Goal: Task Accomplishment & Management: Use online tool/utility

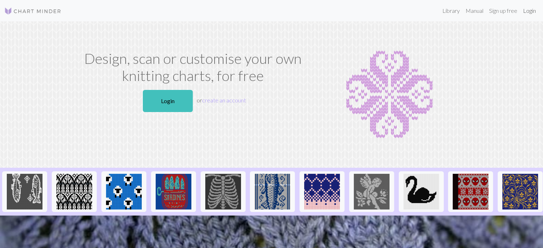
click at [531, 10] on link "Login" at bounding box center [529, 11] width 19 height 14
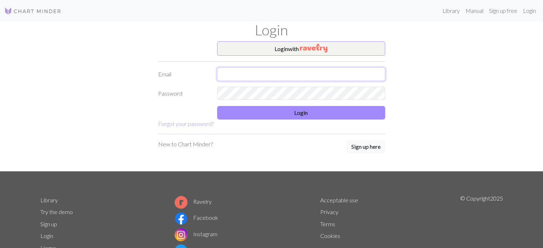
click at [261, 75] on input "text" at bounding box center [301, 74] width 168 height 14
click at [244, 76] on input "text" at bounding box center [301, 74] width 168 height 14
type input "[EMAIL_ADDRESS][DOMAIN_NAME]"
click at [202, 123] on link "Forgot your password?" at bounding box center [186, 123] width 56 height 7
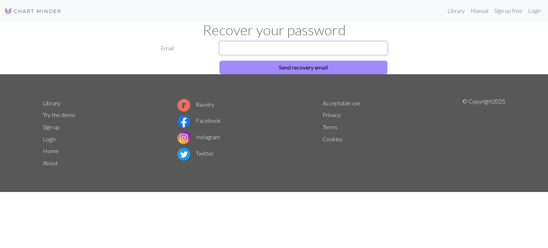
click at [249, 47] on input "text" at bounding box center [304, 48] width 168 height 14
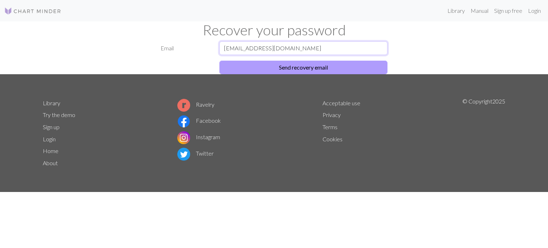
type input "[EMAIL_ADDRESS][DOMAIN_NAME]"
click at [260, 68] on button "Send recovery email" at bounding box center [304, 68] width 168 height 14
click at [255, 64] on button "Reset Password" at bounding box center [304, 68] width 168 height 14
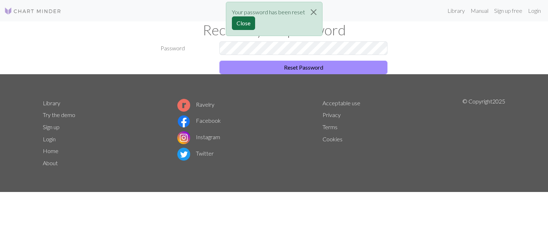
click at [245, 21] on button "Close" at bounding box center [243, 23] width 23 height 14
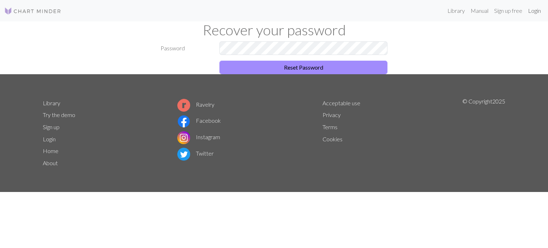
click at [536, 10] on link "Login" at bounding box center [535, 11] width 19 height 14
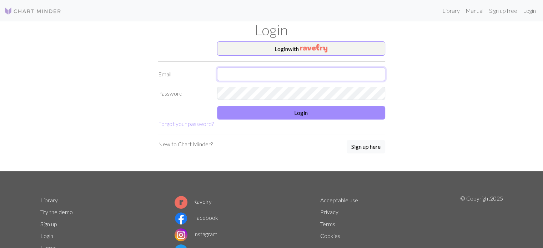
click at [247, 74] on input "text" at bounding box center [301, 74] width 168 height 14
type input "[EMAIL_ADDRESS][DOMAIN_NAME]"
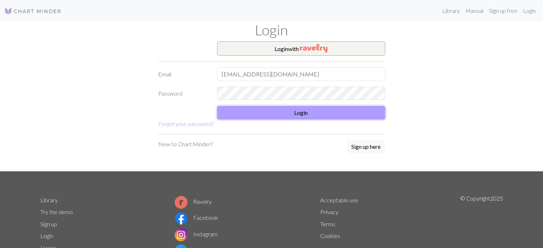
click at [267, 109] on button "Login" at bounding box center [301, 113] width 168 height 14
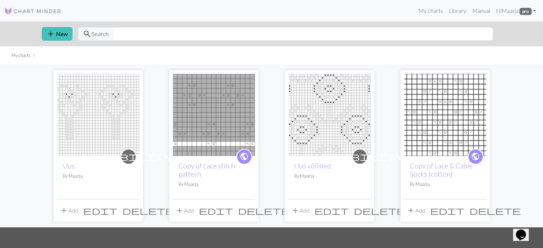
click at [337, 112] on img at bounding box center [330, 115] width 82 height 82
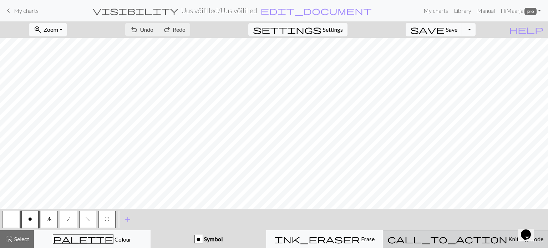
click at [508, 238] on span "Knitting mode" at bounding box center [526, 239] width 36 height 7
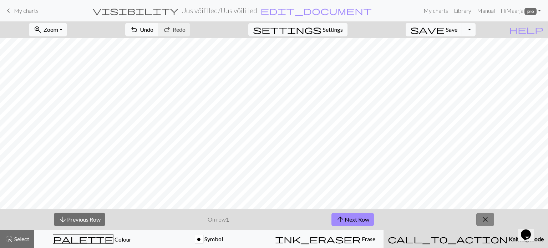
click at [485, 219] on span "close" at bounding box center [485, 220] width 9 height 10
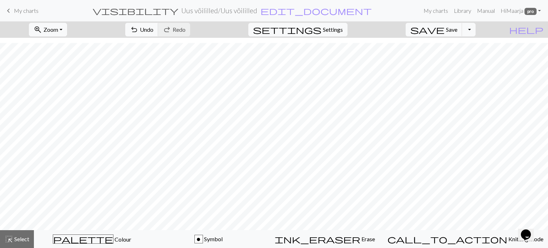
scroll to position [59, 0]
click at [336, 30] on span "Settings" at bounding box center [333, 29] width 20 height 9
select select "aran"
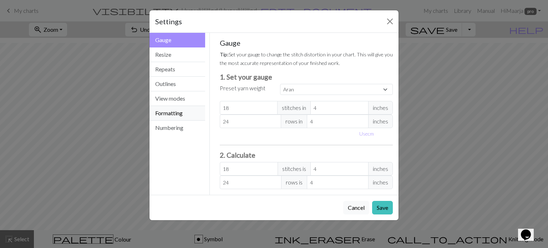
click at [175, 112] on button "Formatting" at bounding box center [178, 113] width 56 height 15
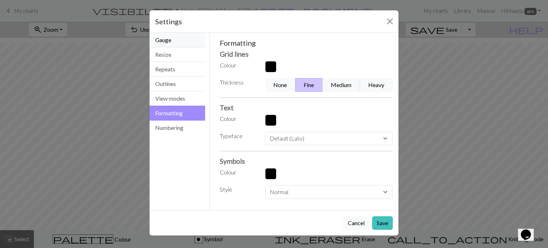
click at [172, 43] on button "Gauge" at bounding box center [178, 40] width 56 height 15
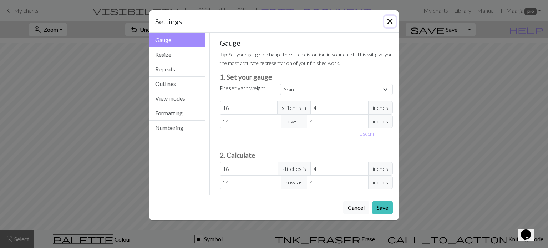
click at [390, 22] on button "Close" at bounding box center [390, 21] width 11 height 11
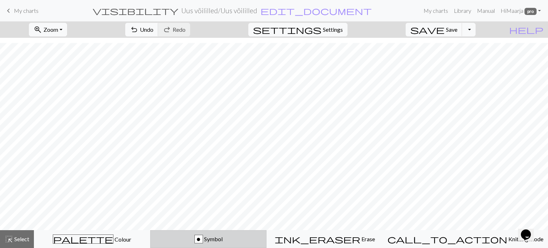
click at [223, 240] on span "Symbol" at bounding box center [213, 239] width 20 height 7
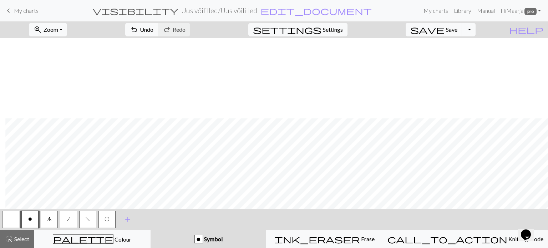
scroll to position [80, 5]
click at [127, 219] on span "add" at bounding box center [128, 220] width 9 height 10
click at [130, 219] on button "button" at bounding box center [126, 219] width 17 height 17
click at [489, 12] on link "Manual" at bounding box center [487, 11] width 24 height 14
click at [450, 35] on button "save Save Save" at bounding box center [434, 30] width 57 height 14
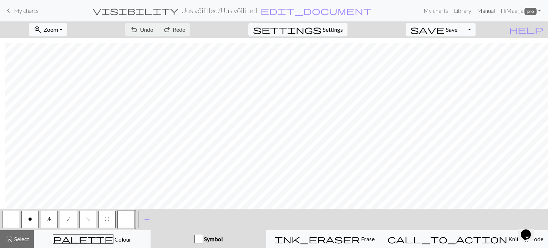
click at [485, 12] on link "Manual" at bounding box center [487, 11] width 24 height 14
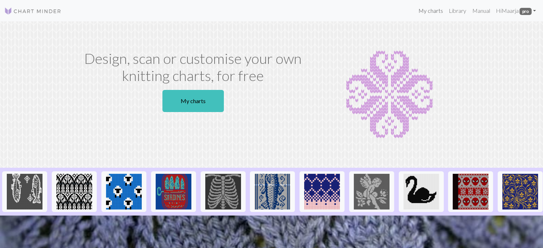
click at [430, 12] on link "My charts" at bounding box center [431, 11] width 30 height 14
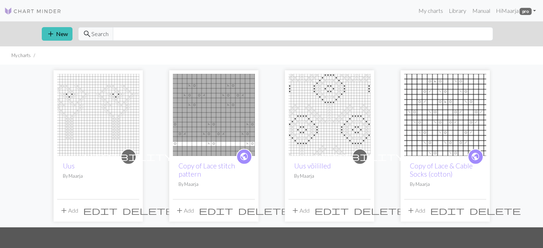
click at [304, 211] on button "add Add" at bounding box center [301, 211] width 24 height 14
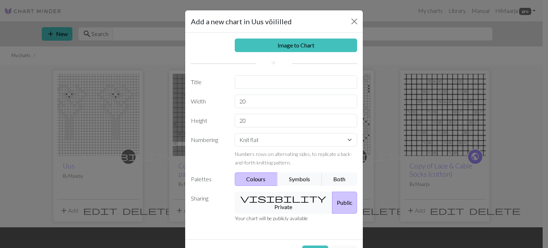
scroll to position [17, 0]
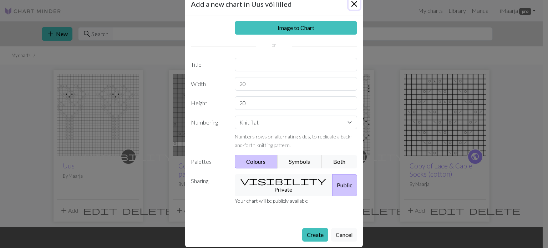
click at [352, 3] on button "Close" at bounding box center [354, 3] width 11 height 11
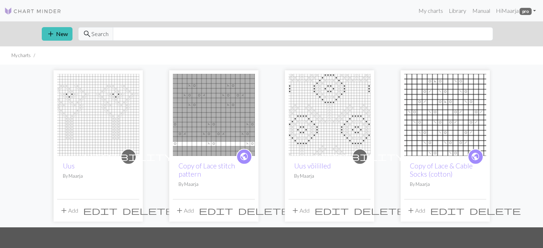
click at [334, 133] on img at bounding box center [330, 115] width 82 height 82
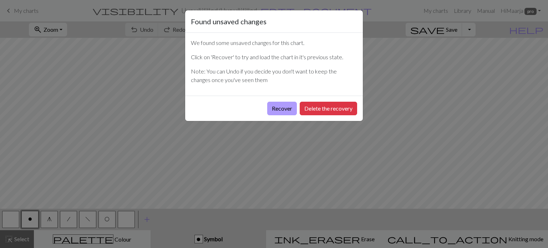
click at [289, 107] on button "Recover" at bounding box center [282, 109] width 30 height 14
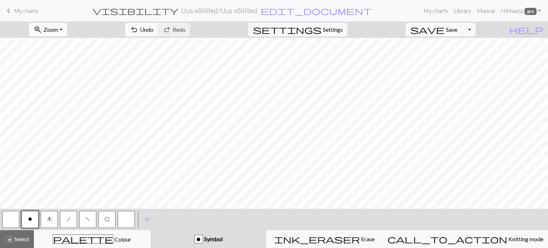
click at [126, 219] on button "button" at bounding box center [126, 219] width 17 height 17
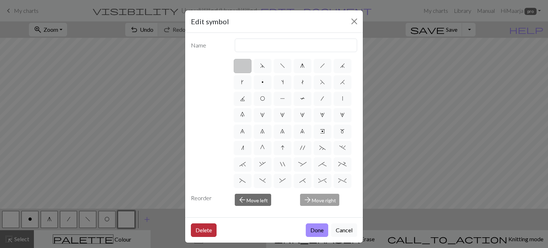
click at [202, 229] on button "Delete" at bounding box center [204, 231] width 26 height 14
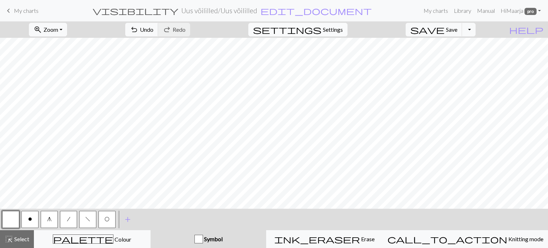
click at [340, 31] on span "Settings" at bounding box center [333, 29] width 20 height 9
select select "aran"
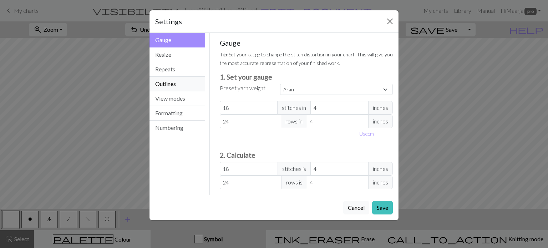
click at [188, 80] on button "Outlines" at bounding box center [178, 84] width 56 height 15
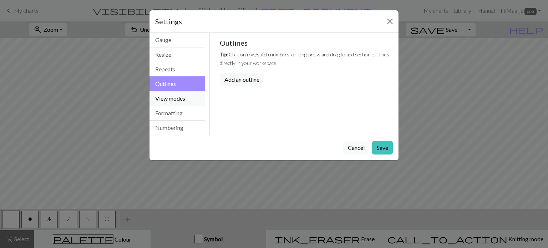
click at [185, 100] on button "View modes" at bounding box center [178, 98] width 56 height 15
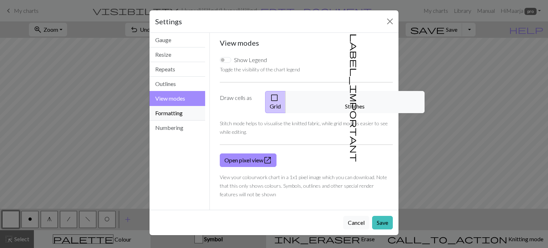
click at [184, 110] on button "Formatting" at bounding box center [178, 113] width 56 height 15
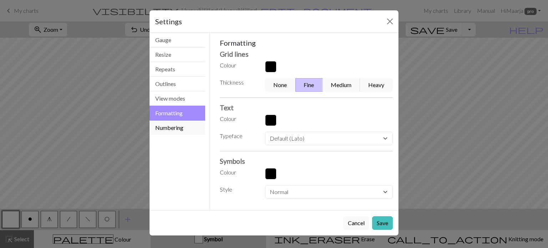
click at [183, 125] on button "Numbering" at bounding box center [178, 128] width 56 height 14
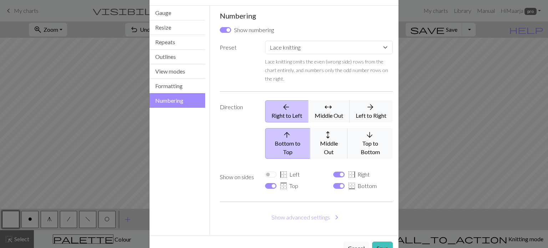
scroll to position [40, 0]
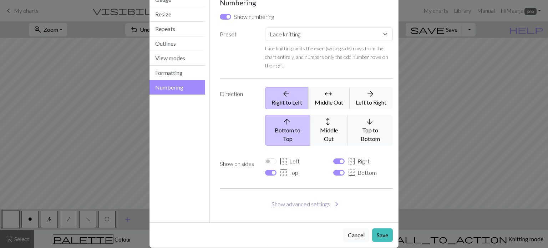
click at [304, 197] on button "Show advanced settings chevron_right" at bounding box center [307, 204] width 174 height 14
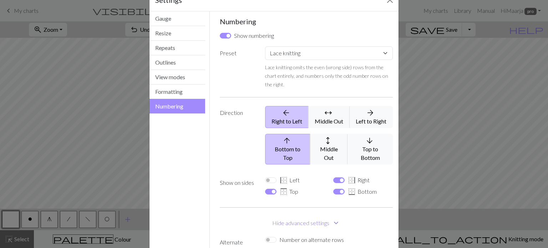
scroll to position [21, 0]
click at [181, 91] on button "Formatting" at bounding box center [178, 92] width 56 height 15
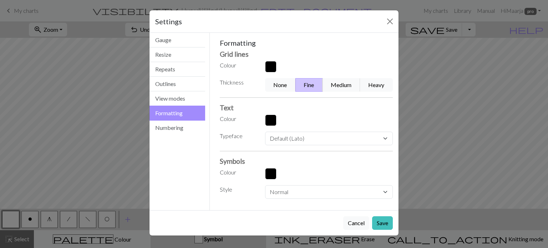
scroll to position [0, 0]
click at [341, 88] on button "Medium" at bounding box center [342, 85] width 38 height 14
click at [382, 217] on button "Save" at bounding box center [382, 223] width 21 height 14
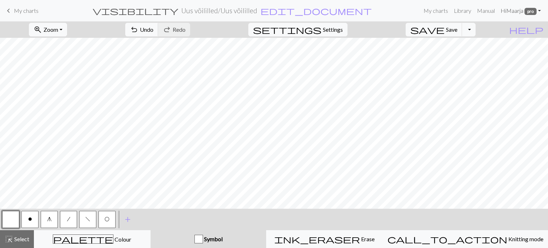
click at [539, 10] on link "Hi Maarja pro" at bounding box center [521, 11] width 46 height 14
click at [26, 238] on span "Select" at bounding box center [21, 239] width 16 height 7
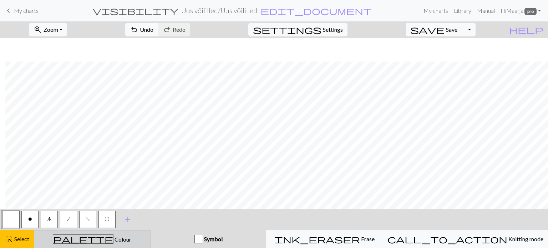
scroll to position [80, 5]
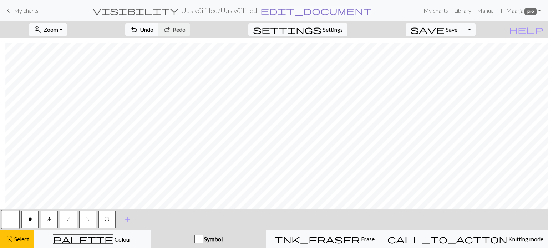
click at [276, 13] on span "edit_document" at bounding box center [316, 11] width 111 height 10
select select "672a4969dc0ecb4391b68009"
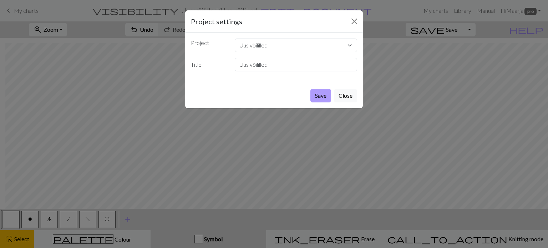
click at [330, 96] on button "Save" at bounding box center [321, 96] width 21 height 14
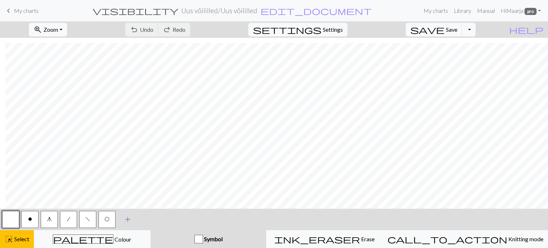
click at [130, 220] on span "add" at bounding box center [128, 220] width 9 height 10
click at [130, 220] on button "button" at bounding box center [126, 219] width 17 height 17
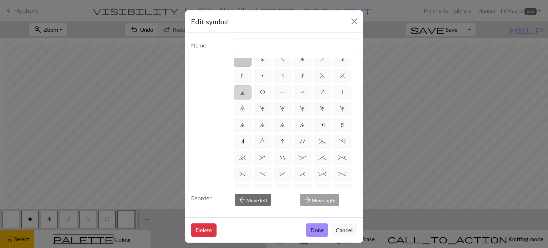
scroll to position [0, 0]
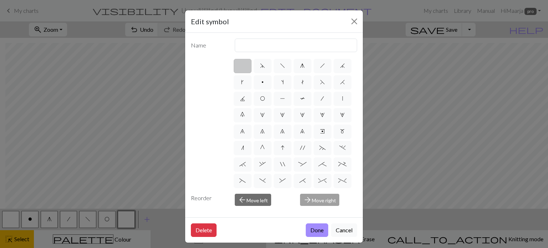
click at [199, 237] on div "Delete Done Cancel" at bounding box center [274, 229] width 178 height 25
click at [199, 230] on button "Delete" at bounding box center [204, 231] width 26 height 14
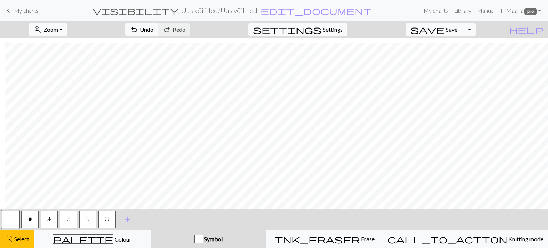
click at [337, 27] on span "Settings" at bounding box center [333, 29] width 20 height 9
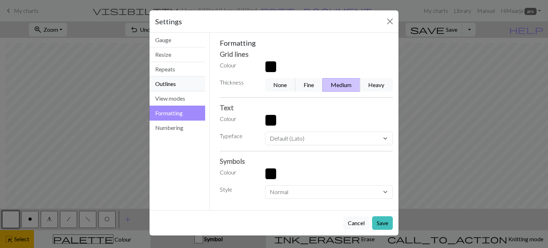
click at [172, 80] on button "Outlines" at bounding box center [178, 84] width 56 height 15
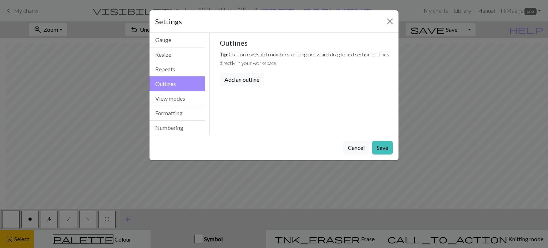
click at [238, 82] on button "Add an outline" at bounding box center [242, 80] width 44 height 14
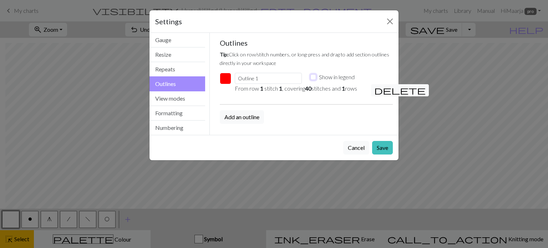
click at [315, 77] on input "Show in legend" at bounding box center [314, 77] width 6 height 6
checkbox input "true"
click at [384, 150] on button "Save" at bounding box center [382, 148] width 21 height 14
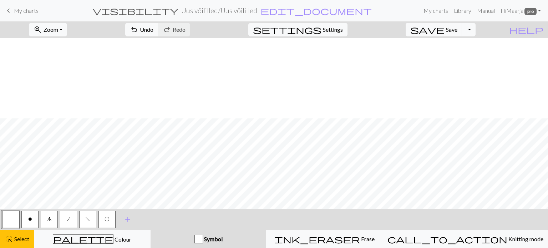
scroll to position [80, 0]
click at [340, 25] on span "Settings" at bounding box center [333, 29] width 20 height 9
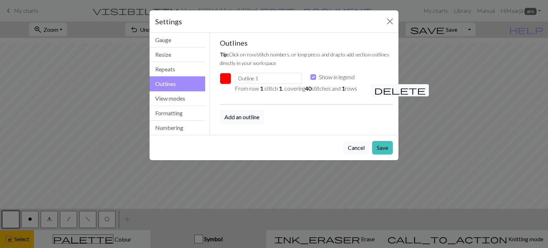
click at [226, 80] on button "button" at bounding box center [225, 78] width 11 height 11
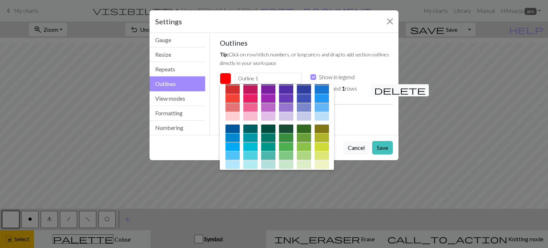
scroll to position [0, 0]
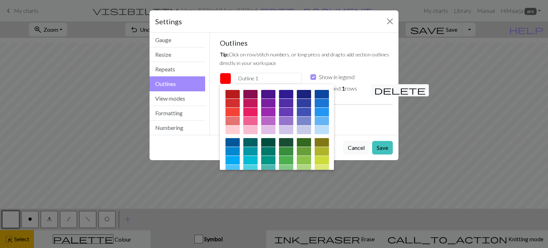
click at [292, 57] on small "Tip: Click on row/stitch numbers, or long-press and drag to add section outline…" at bounding box center [305, 58] width 170 height 15
click at [352, 105] on div "Outlines Tip: Click on row/stitch numbers, or long-press and drag to add sectio…" at bounding box center [307, 81] width 174 height 85
click at [290, 76] on input "Outline 1" at bounding box center [268, 78] width 67 height 11
click at [344, 109] on div "Outlines Tip: Click on row/stitch numbers, or long-press and drag to add sectio…" at bounding box center [307, 81] width 174 height 85
click at [380, 86] on span "delete" at bounding box center [400, 90] width 51 height 10
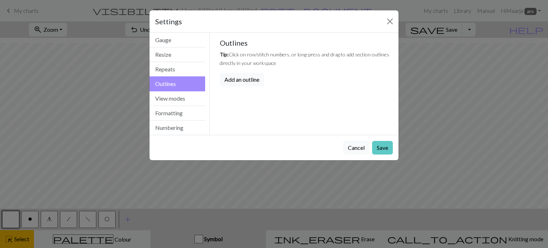
click at [384, 147] on button "Save" at bounding box center [382, 148] width 21 height 14
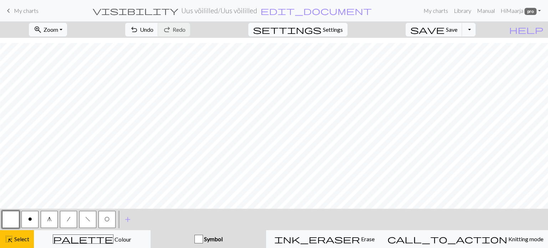
click at [336, 32] on span "Settings" at bounding box center [333, 29] width 20 height 9
select select "aran"
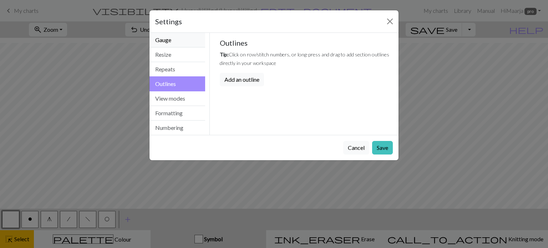
click at [164, 42] on button "Gauge" at bounding box center [178, 40] width 56 height 15
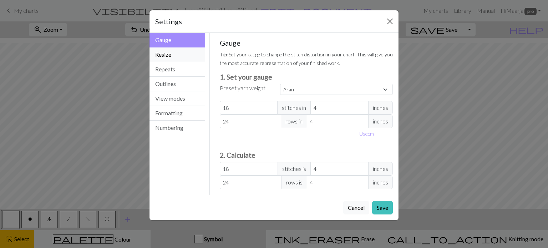
click at [177, 55] on button "Resize" at bounding box center [178, 54] width 56 height 15
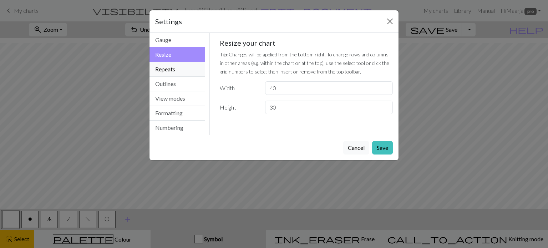
click at [171, 71] on button "Repeats" at bounding box center [178, 69] width 56 height 15
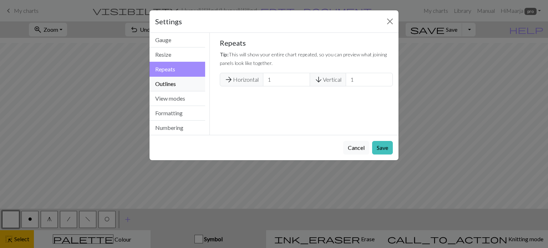
click at [171, 81] on button "Outlines" at bounding box center [178, 84] width 56 height 15
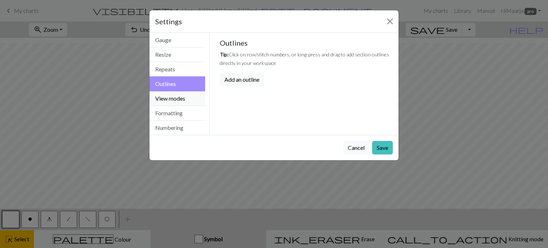
click at [171, 100] on button "View modes" at bounding box center [178, 98] width 56 height 15
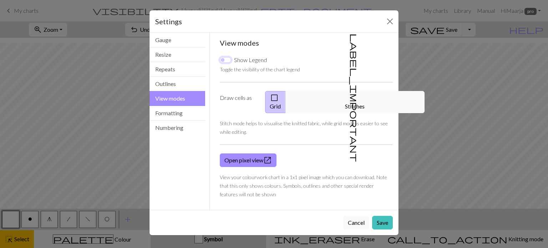
click at [226, 59] on input "Show Legend" at bounding box center [225, 60] width 11 height 6
checkbox input "true"
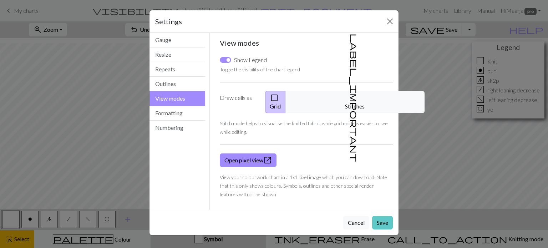
click at [384, 217] on button "Save" at bounding box center [382, 223] width 21 height 14
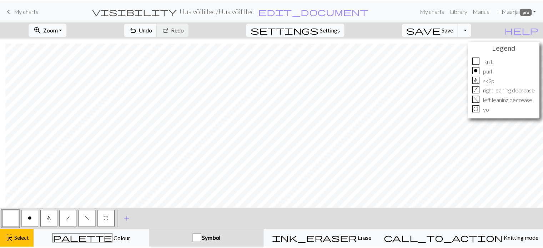
scroll to position [80, 5]
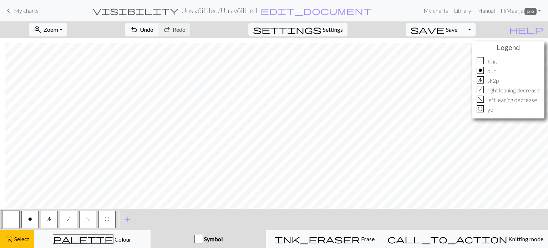
click at [476, 32] on button "Toggle Dropdown" at bounding box center [469, 30] width 14 height 14
click at [466, 55] on button "save_alt Download" at bounding box center [416, 56] width 118 height 11
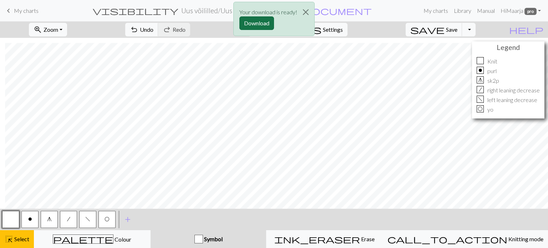
click at [266, 21] on button "Download" at bounding box center [257, 23] width 35 height 14
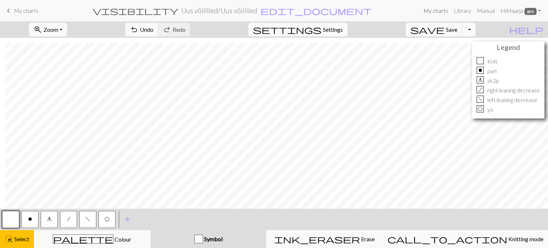
click at [431, 11] on link "My charts" at bounding box center [436, 11] width 30 height 14
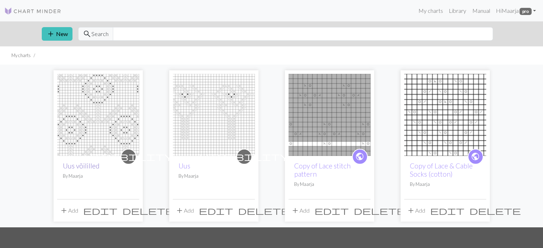
click at [90, 167] on link "Uus võililled" at bounding box center [81, 166] width 37 height 8
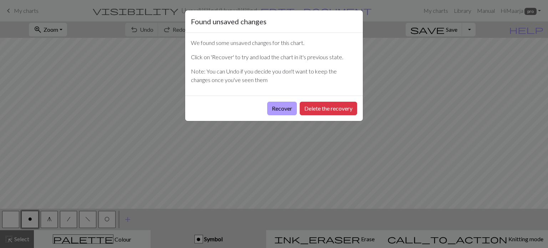
click at [284, 107] on button "Recover" at bounding box center [282, 109] width 30 height 14
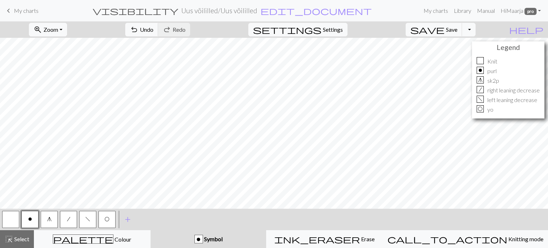
click at [30, 220] on span "o" at bounding box center [30, 219] width 4 height 6
click at [30, 220] on div "Edit symbol Name purl d f g h j k p s t F H J O P T / | 0 1 2 3 4 5 6 7 8 9 e m…" at bounding box center [274, 124] width 548 height 248
click at [30, 220] on span "o" at bounding box center [30, 219] width 4 height 6
click at [30, 220] on div "Edit symbol Name purl d f g h j k p s t F H J O P T / | 0 1 2 3 4 5 6 7 8 9 e m…" at bounding box center [274, 124] width 548 height 248
click at [33, 221] on button "o" at bounding box center [29, 219] width 17 height 17
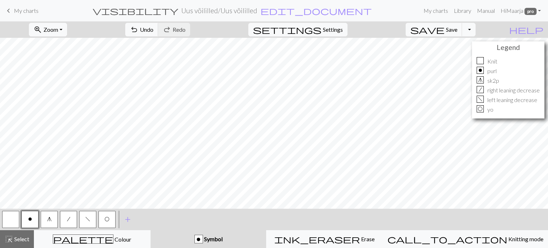
click at [33, 221] on div "Edit symbol Name purl d f g h j k p s t F H J O P T / | 0 1 2 3 4 5 6 7 8 9 e m…" at bounding box center [274, 124] width 548 height 248
click at [33, 221] on button "o" at bounding box center [29, 219] width 17 height 17
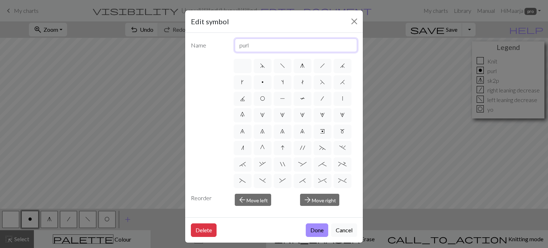
click at [254, 46] on input "purl" at bounding box center [296, 46] width 123 height 14
type input "n"
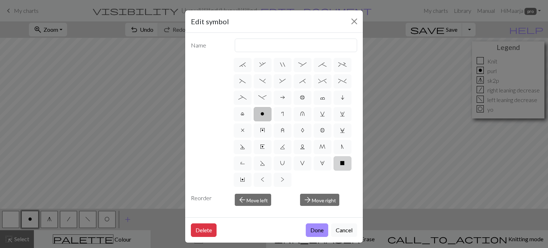
click at [334, 171] on label "X" at bounding box center [343, 163] width 18 height 14
radio input "true"
type input "no stitch"
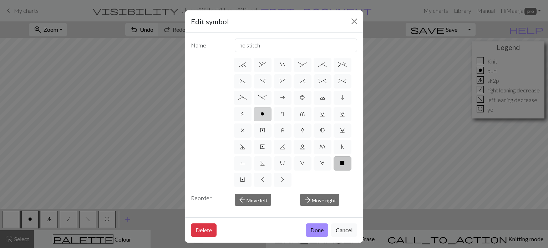
click at [254, 115] on label "o" at bounding box center [263, 114] width 18 height 14
click at [261, 209] on input "o" at bounding box center [263, 211] width 5 height 5
radio input "true"
type input "purl"
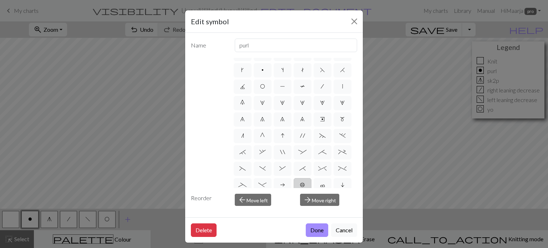
scroll to position [0, 0]
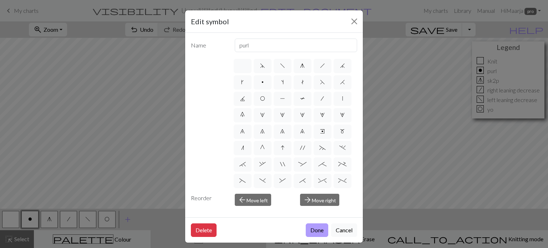
click at [316, 228] on button "Done" at bounding box center [317, 231] width 22 height 14
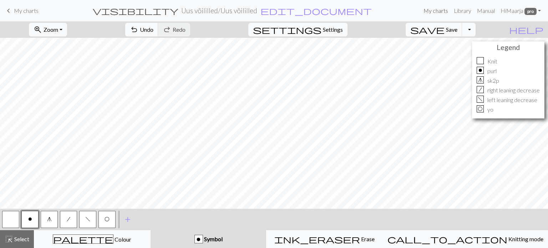
click at [430, 11] on link "My charts" at bounding box center [436, 11] width 30 height 14
click at [458, 30] on span "Save" at bounding box center [451, 29] width 11 height 7
click at [434, 8] on div "Chart saved" at bounding box center [274, 14] width 548 height 28
click at [434, 12] on link "My charts" at bounding box center [436, 11] width 30 height 14
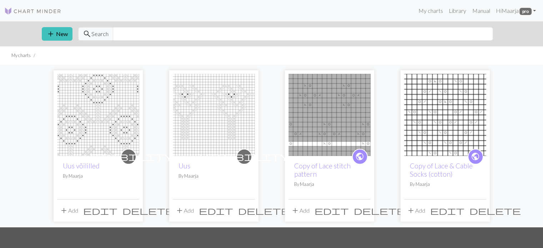
click at [218, 123] on img at bounding box center [214, 115] width 82 height 82
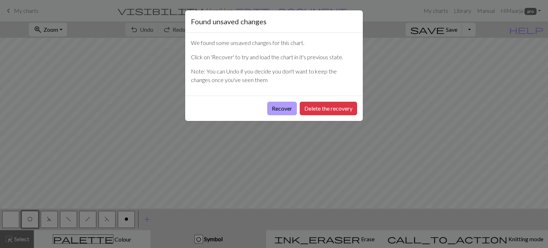
click at [275, 109] on button "Recover" at bounding box center [282, 109] width 30 height 14
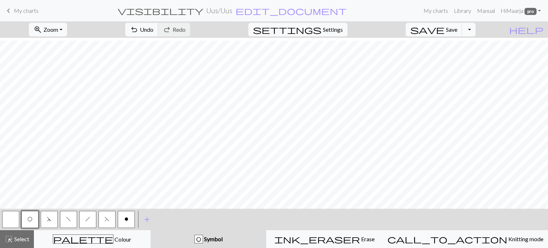
scroll to position [80, 0]
click at [11, 237] on span "highlight_alt" at bounding box center [9, 239] width 9 height 10
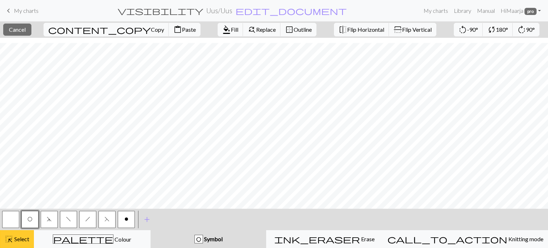
click at [19, 241] on span "Select" at bounding box center [21, 239] width 16 height 7
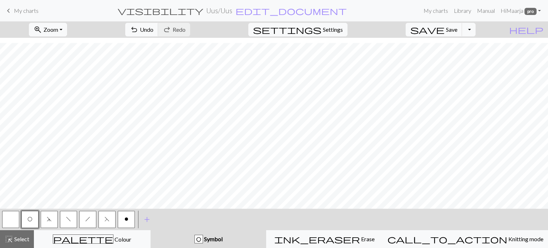
click at [11, 220] on button "button" at bounding box center [10, 219] width 17 height 17
click at [32, 220] on span "O" at bounding box center [29, 219] width 5 height 6
click at [16, 219] on button "button" at bounding box center [10, 219] width 17 height 17
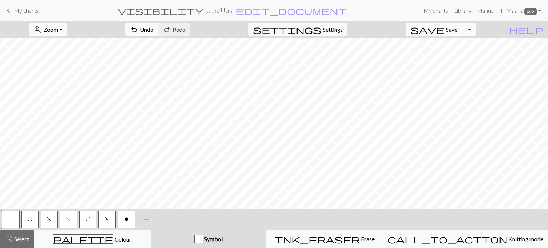
click at [458, 32] on span "Save" at bounding box center [451, 29] width 11 height 7
click at [252, 11] on span "edit_document" at bounding box center [291, 11] width 111 height 10
select select "689ef546d7214c32a64a2817"
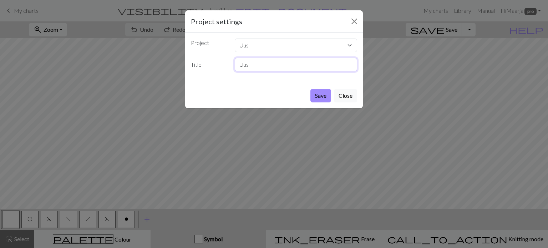
drag, startPoint x: 256, startPoint y: 66, endPoint x: 232, endPoint y: 66, distance: 24.3
click at [232, 66] on div "Uus" at bounding box center [296, 65] width 131 height 14
type input "Roosiõied"
click at [318, 92] on button "Save" at bounding box center [321, 96] width 21 height 14
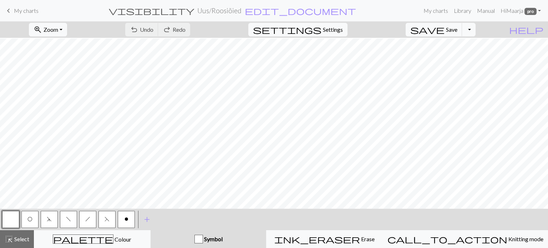
scroll to position [30, 0]
click at [245, 6] on button "edit_document Edit settings" at bounding box center [301, 10] width 112 height 9
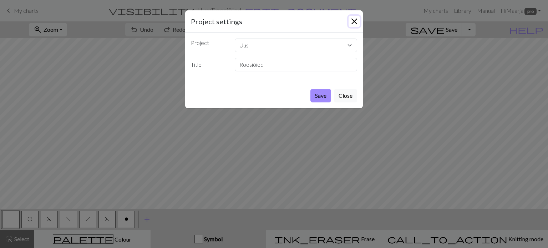
click at [356, 20] on button "Close" at bounding box center [354, 21] width 11 height 11
